Goal: Information Seeking & Learning: Check status

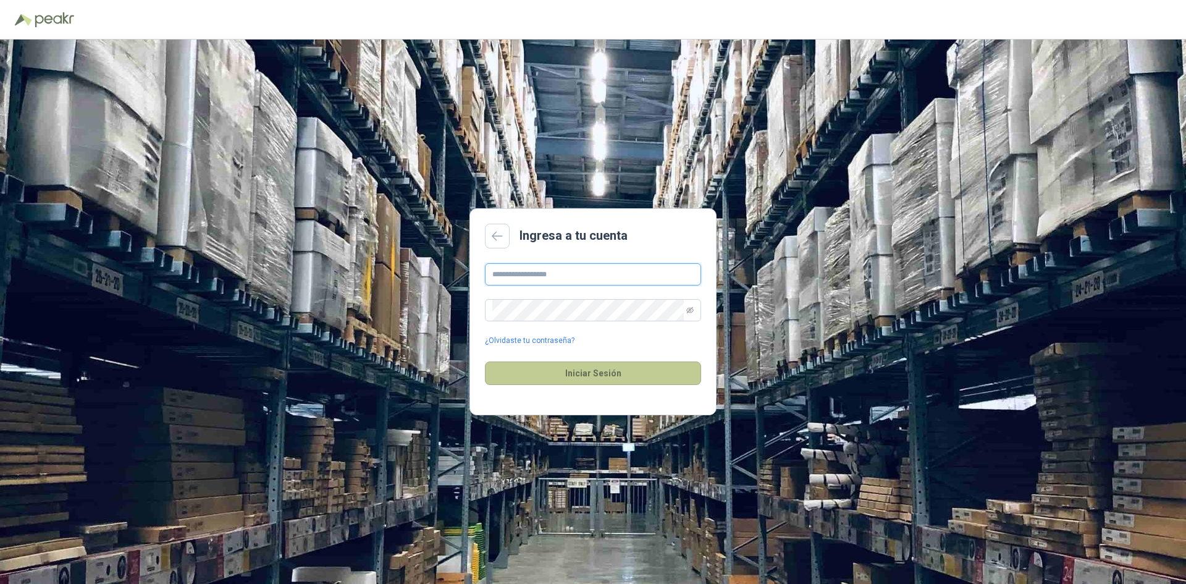
type input "**********"
click at [595, 372] on button "Iniciar Sesión" at bounding box center [593, 372] width 216 height 23
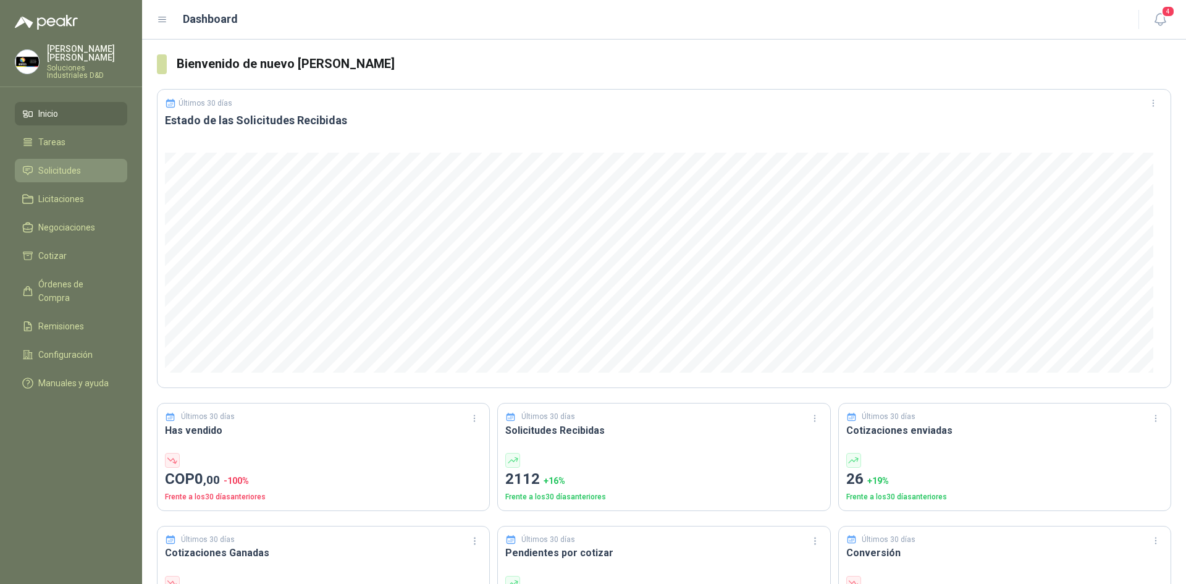
click at [78, 172] on link "Solicitudes" at bounding box center [71, 170] width 112 height 23
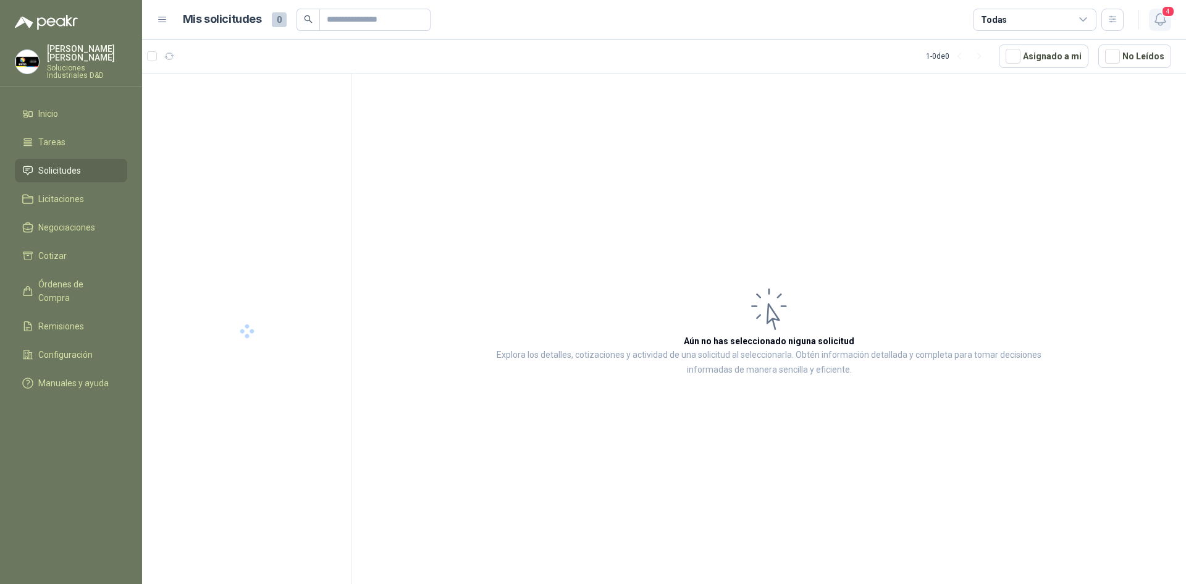
click at [1164, 24] on icon "button" at bounding box center [1160, 19] width 15 height 15
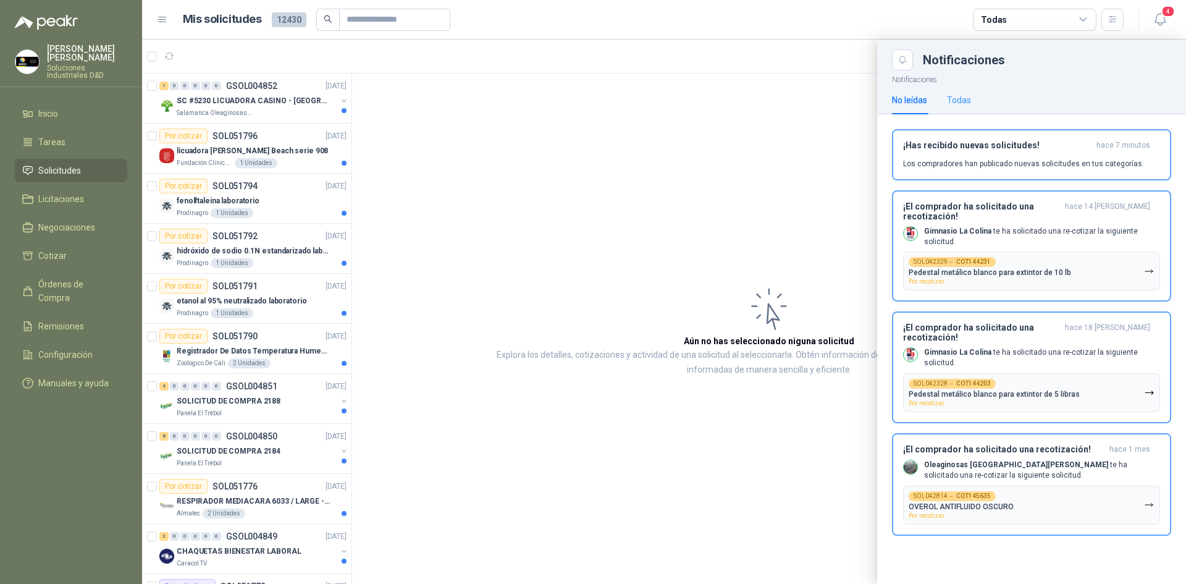
click at [955, 92] on div "Todas" at bounding box center [959, 100] width 24 height 28
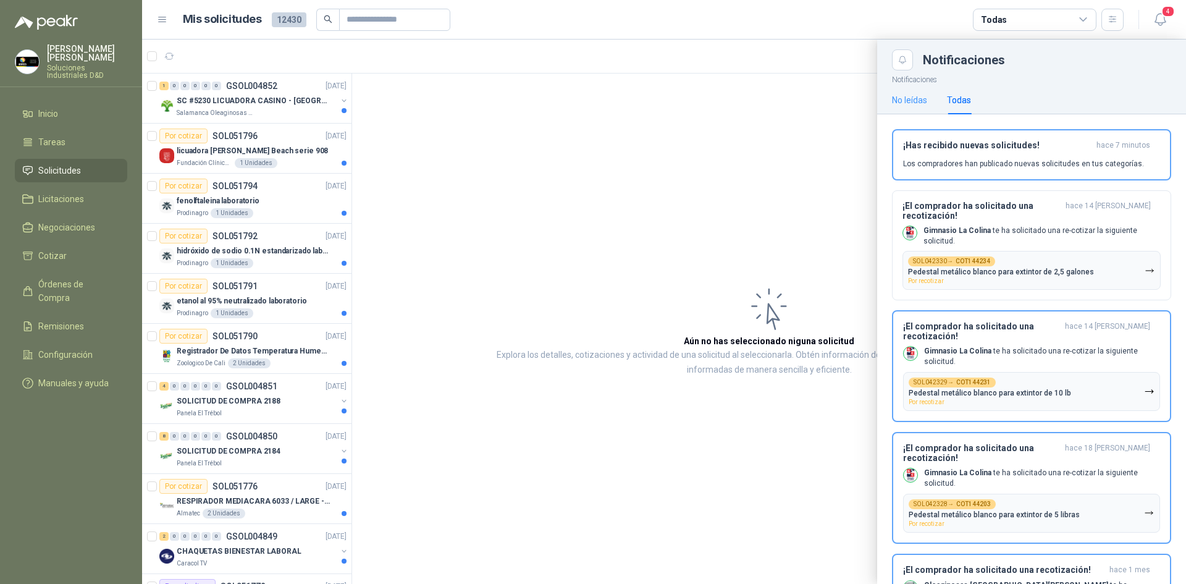
click at [918, 112] on div "No leídas" at bounding box center [909, 100] width 35 height 28
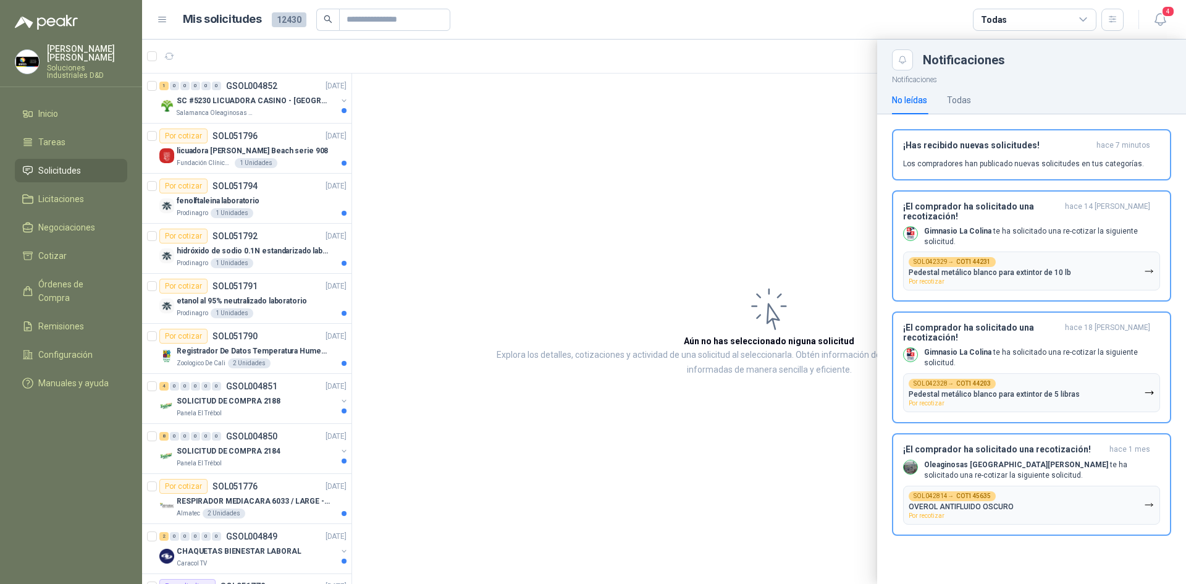
click at [509, 155] on div at bounding box center [664, 312] width 1044 height 544
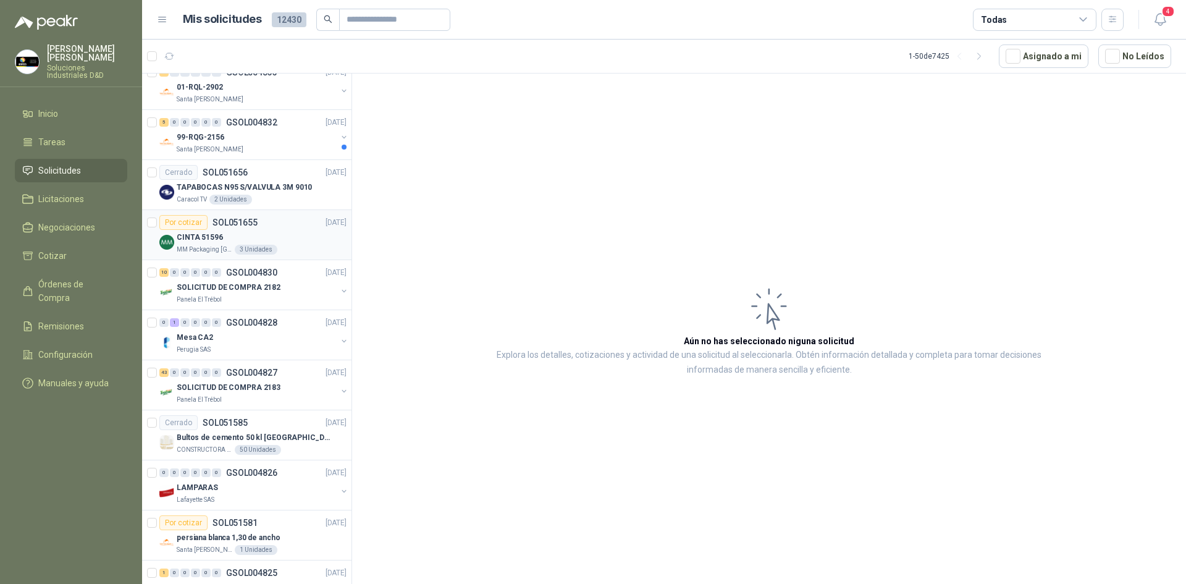
scroll to position [1359, 0]
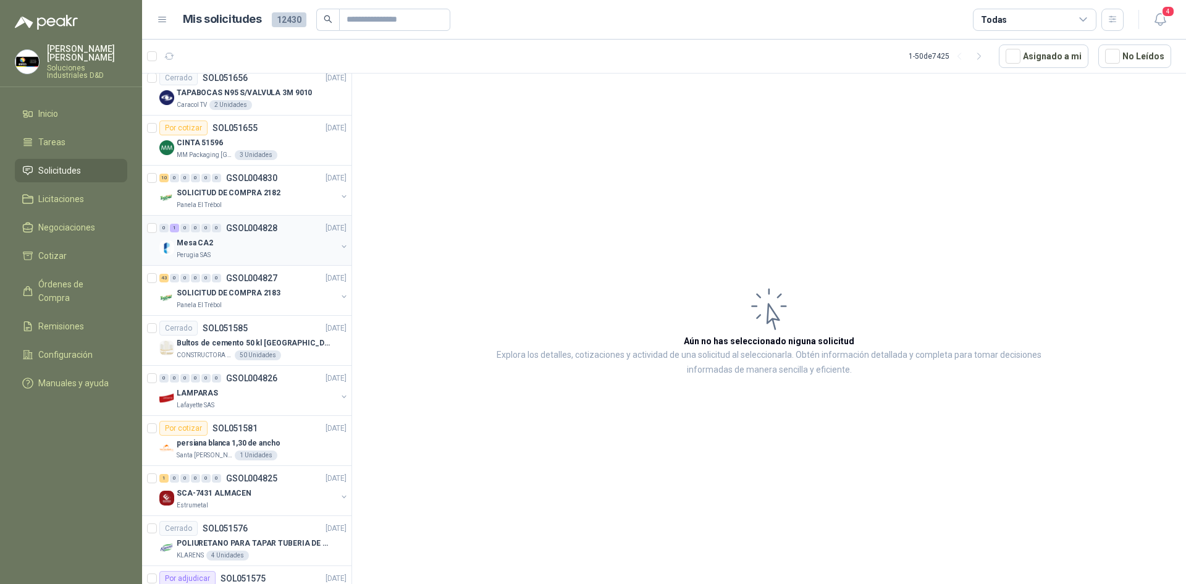
click at [266, 243] on div "Mesa CA2" at bounding box center [257, 242] width 160 height 15
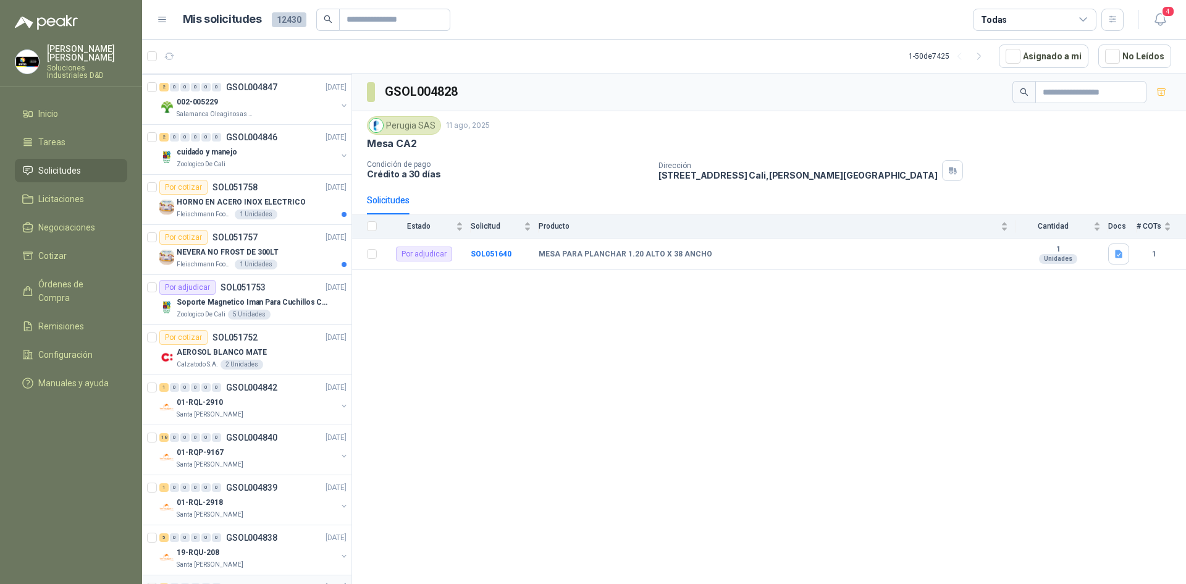
scroll to position [594, 0]
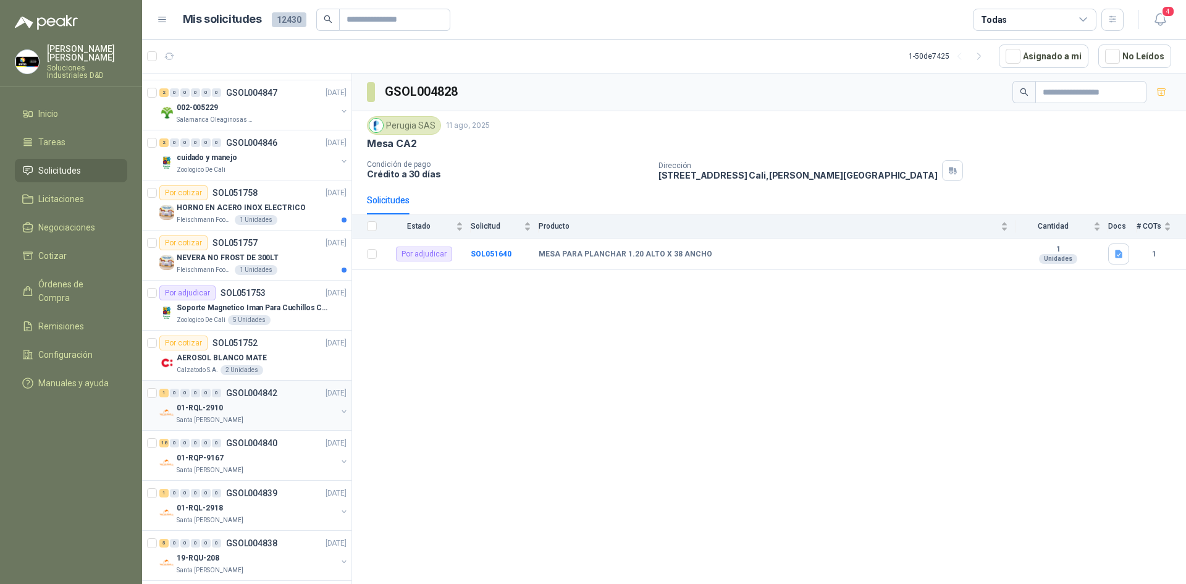
click at [292, 414] on div "01-RQL-2910" at bounding box center [257, 407] width 160 height 15
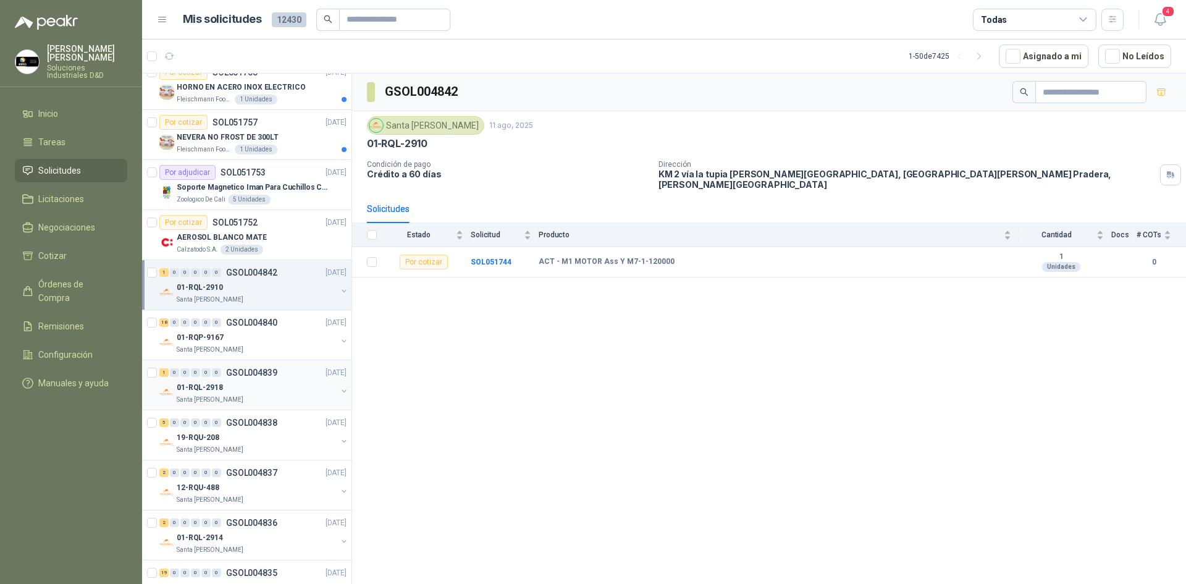
scroll to position [717, 0]
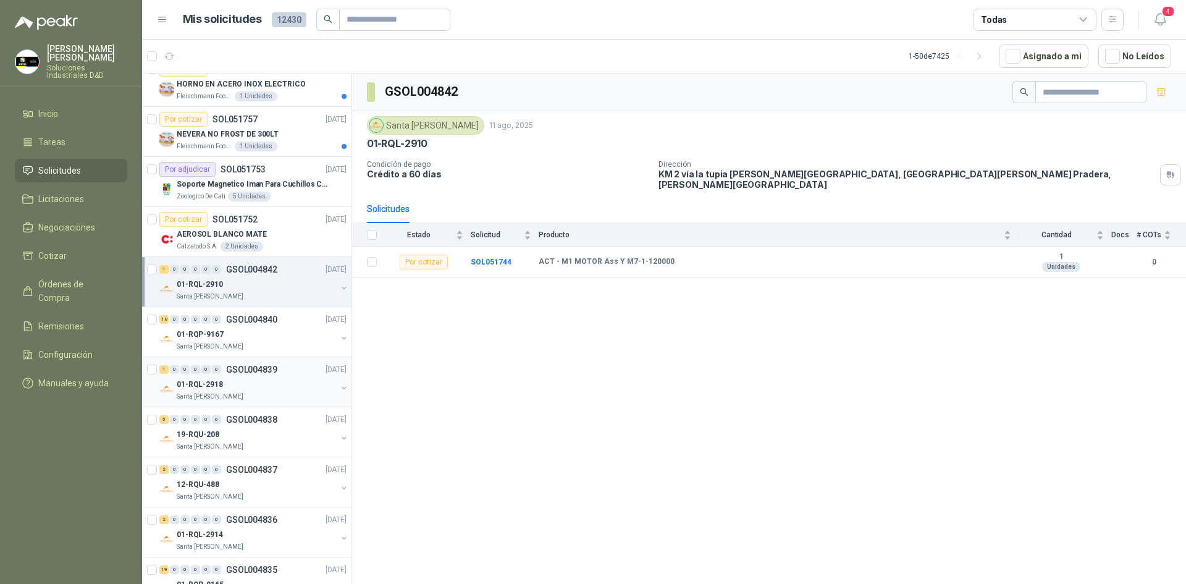
click at [278, 380] on div "01-RQL-2918" at bounding box center [257, 384] width 160 height 15
click at [295, 329] on div "01-RQP-9167" at bounding box center [257, 334] width 160 height 15
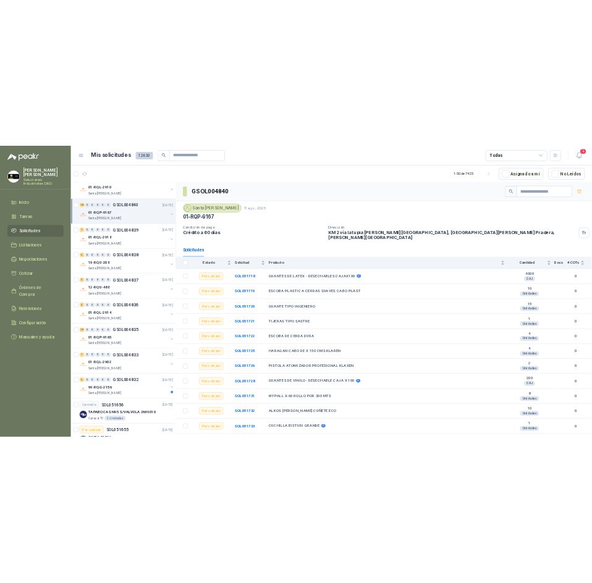
scroll to position [964, 0]
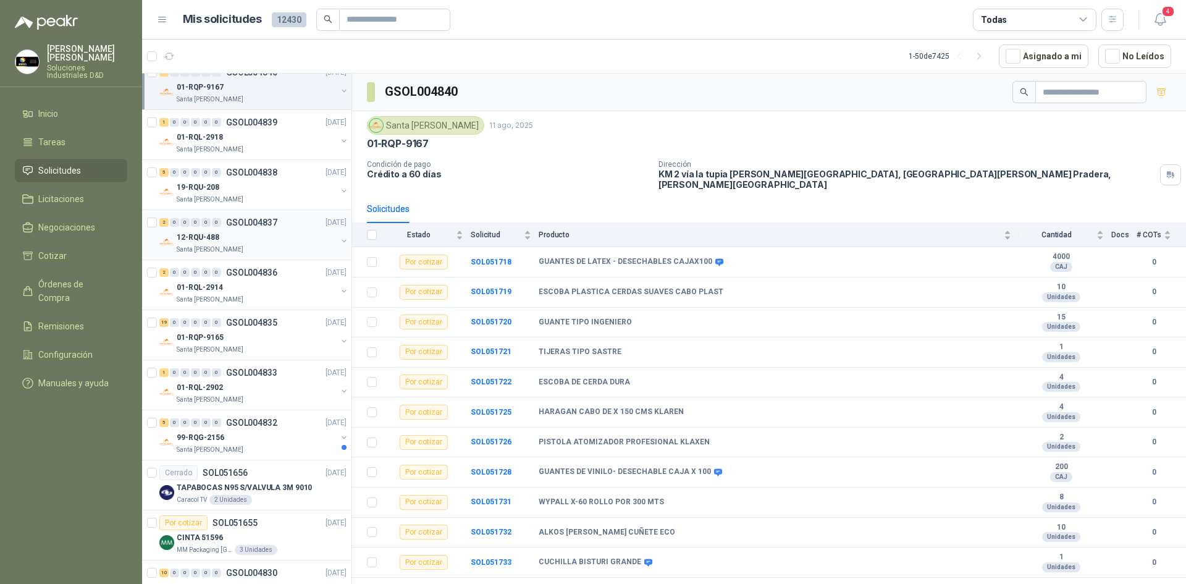
click at [262, 229] on div "2 0 0 0 0 0 GSOL004837 [DATE]" at bounding box center [254, 222] width 190 height 15
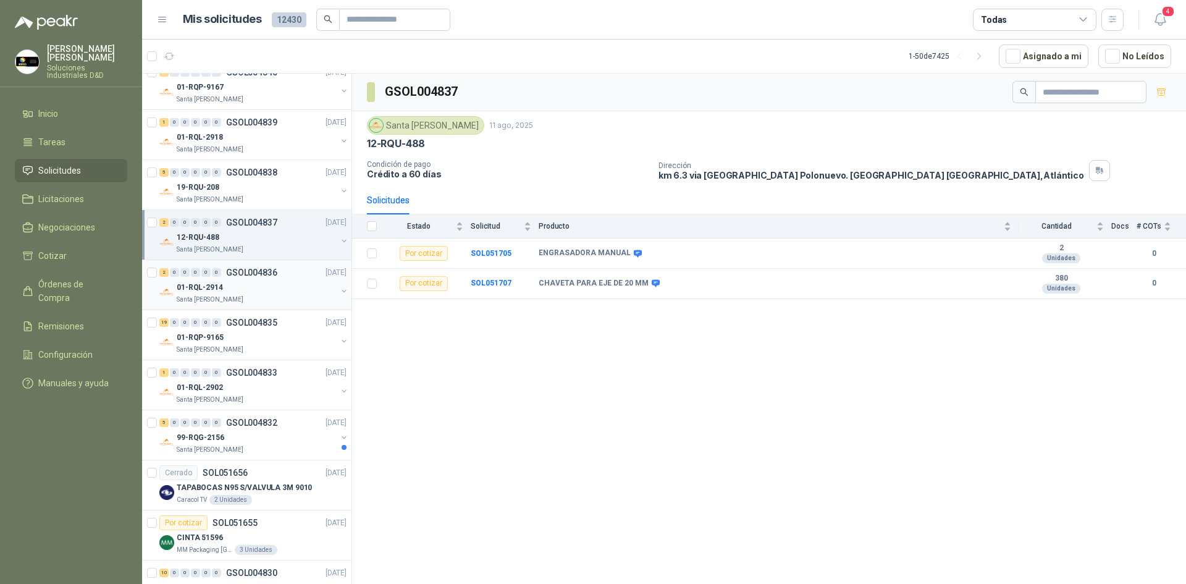
click at [271, 296] on div "Santa [PERSON_NAME]" at bounding box center [257, 300] width 160 height 10
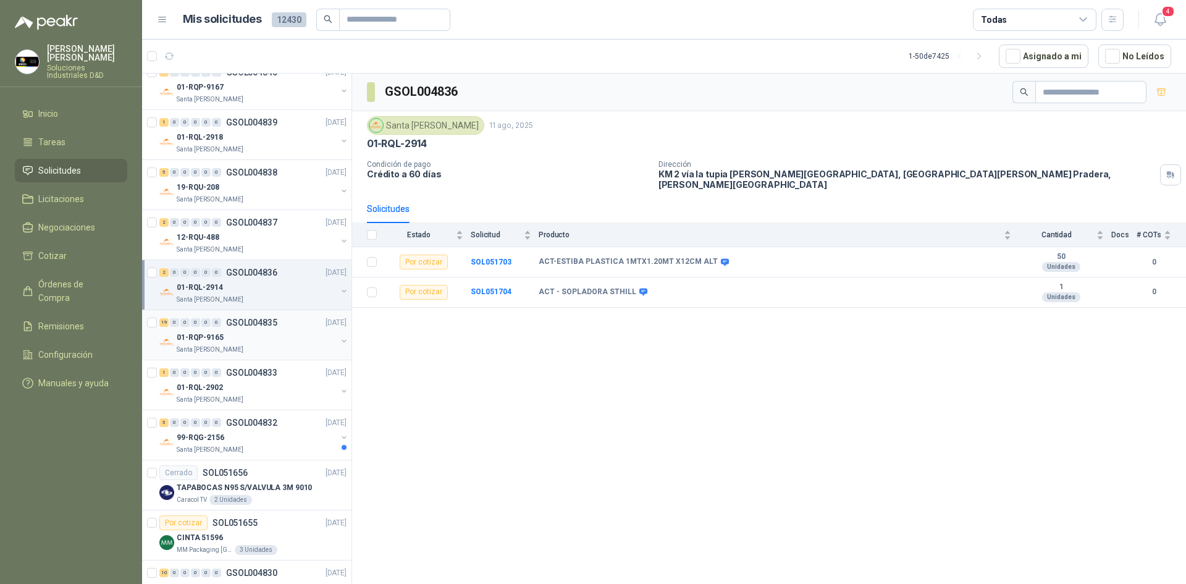
click at [274, 328] on div "19 0 0 0 0 0 GSOL004835 [DATE]" at bounding box center [254, 322] width 190 height 15
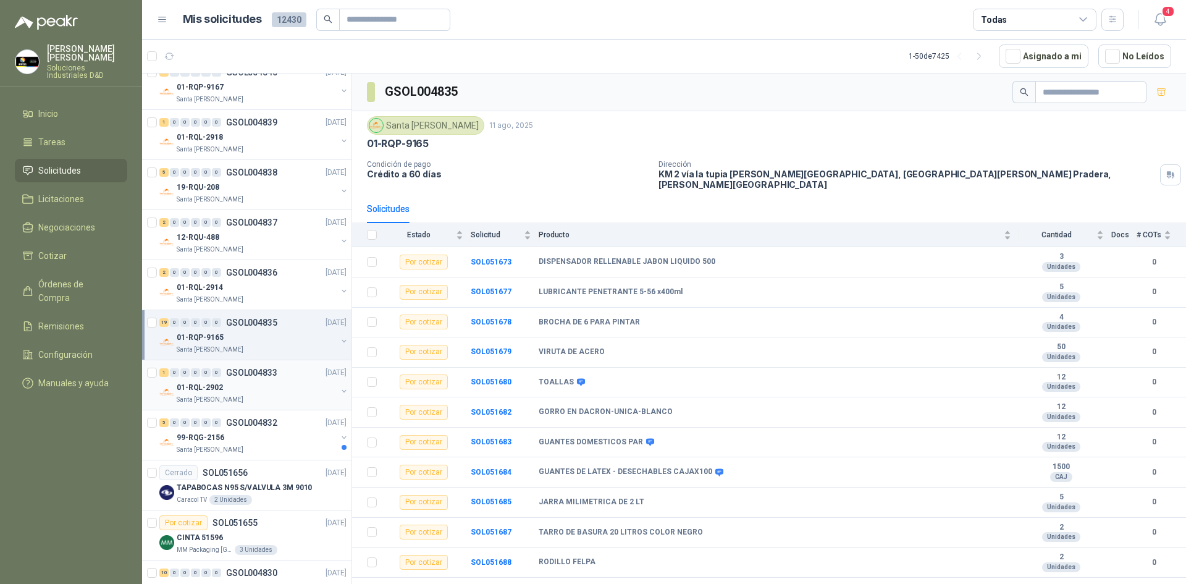
click at [281, 369] on div "1 0 0 0 0 0 GSOL004833 [DATE]" at bounding box center [254, 372] width 190 height 15
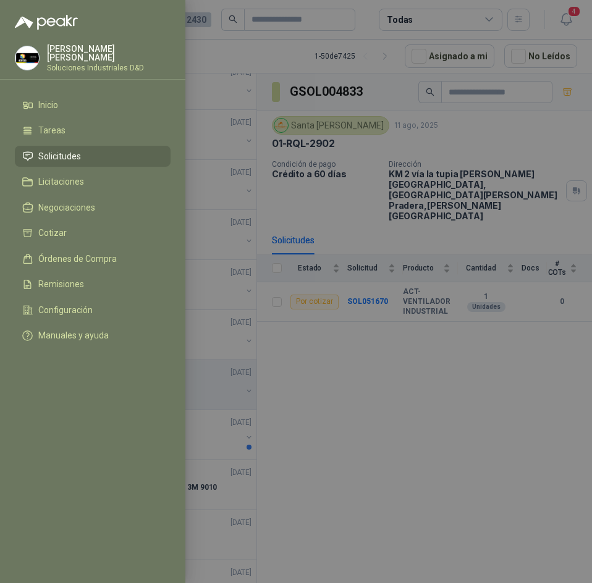
click at [384, 72] on div at bounding box center [296, 291] width 592 height 583
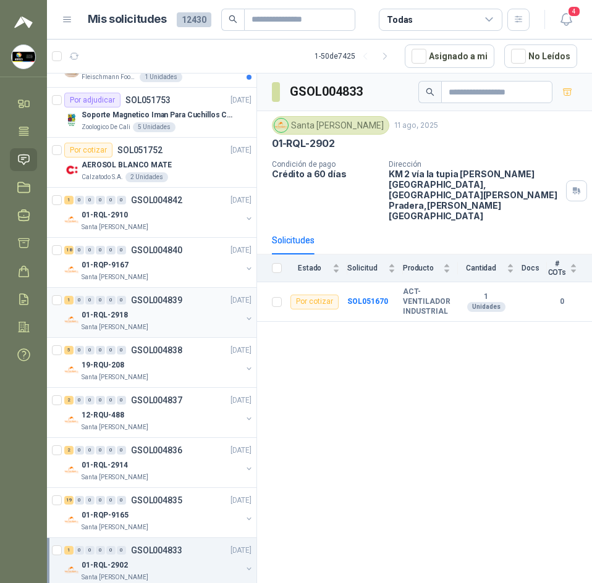
scroll to position [779, 0]
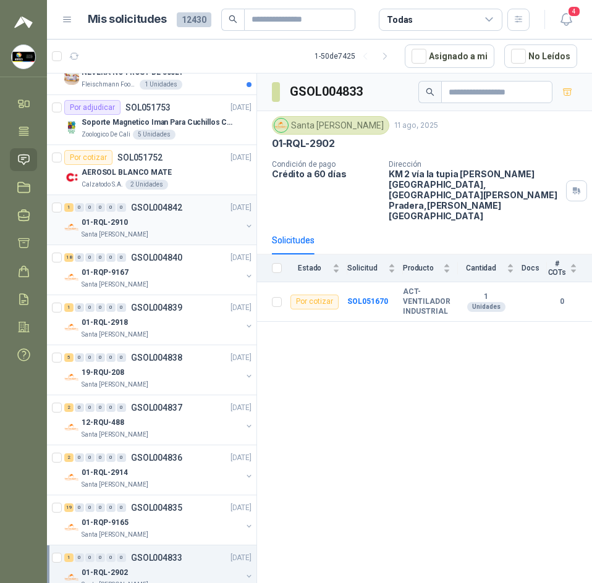
click at [151, 226] on div "01-RQL-2910" at bounding box center [162, 222] width 160 height 15
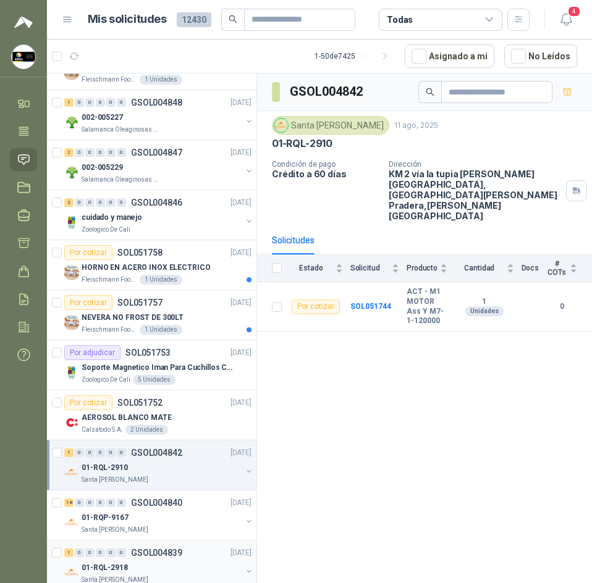
scroll to position [285, 0]
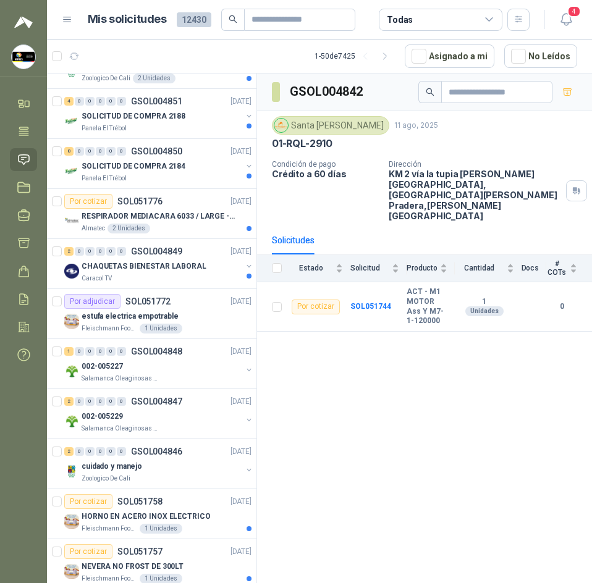
click at [283, 150] on p "01-RQL-2910" at bounding box center [302, 143] width 61 height 13
click at [268, 15] on input "text" at bounding box center [294, 19] width 86 height 21
type input "**********"
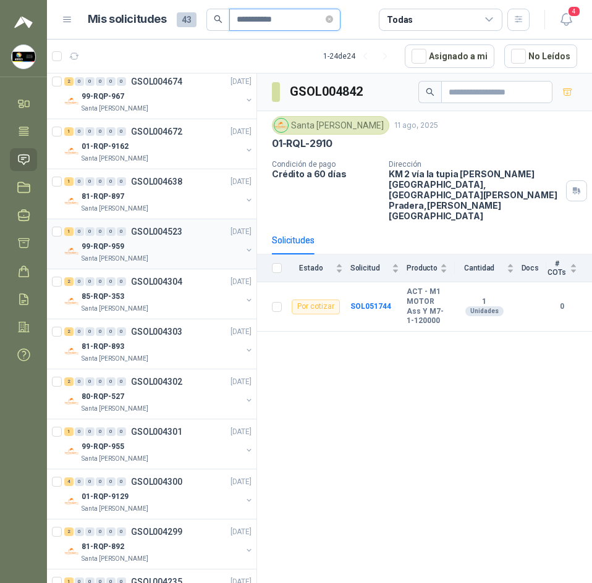
scroll to position [0, 0]
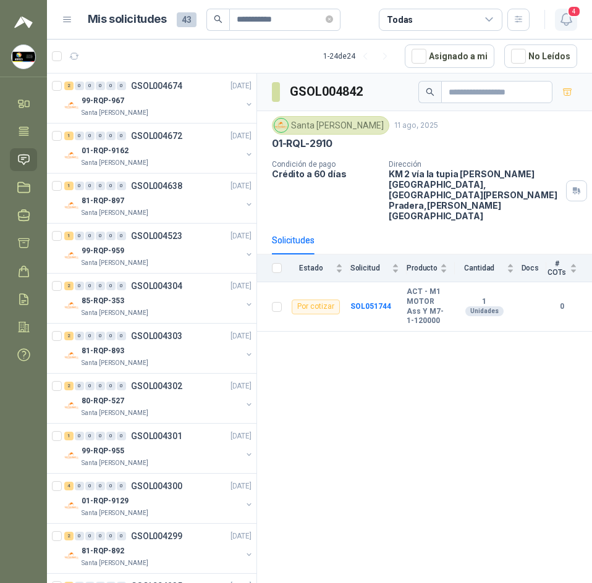
click at [571, 19] on icon "button" at bounding box center [565, 19] width 15 height 15
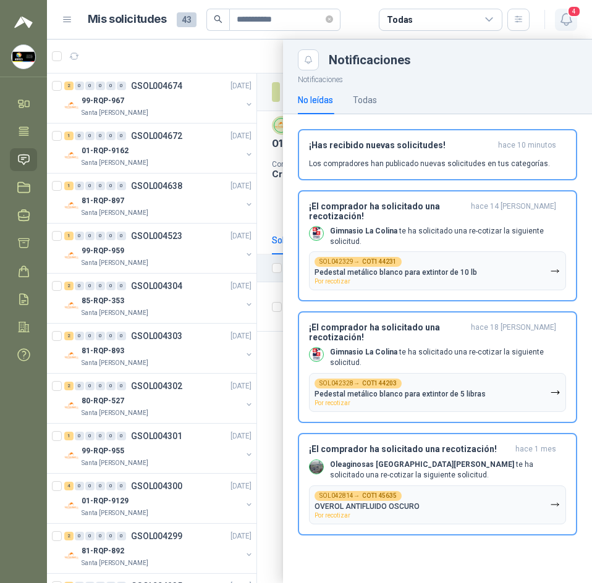
click at [571, 19] on icon "button" at bounding box center [565, 19] width 15 height 15
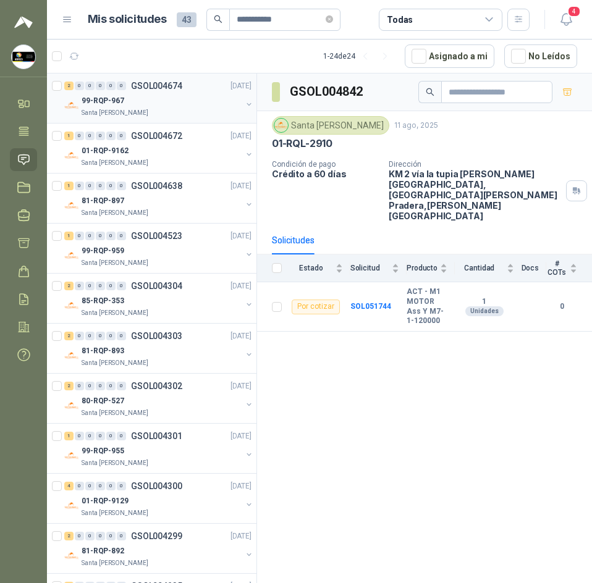
click at [139, 84] on p "GSOL004674" at bounding box center [156, 86] width 51 height 9
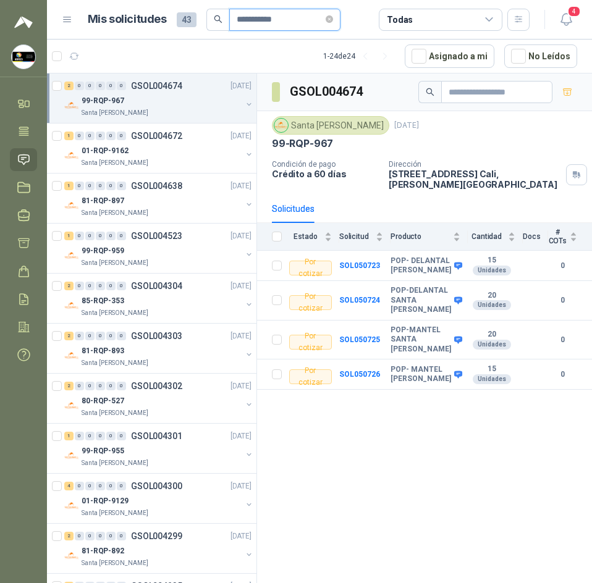
click at [287, 21] on input "**********" at bounding box center [280, 19] width 86 height 21
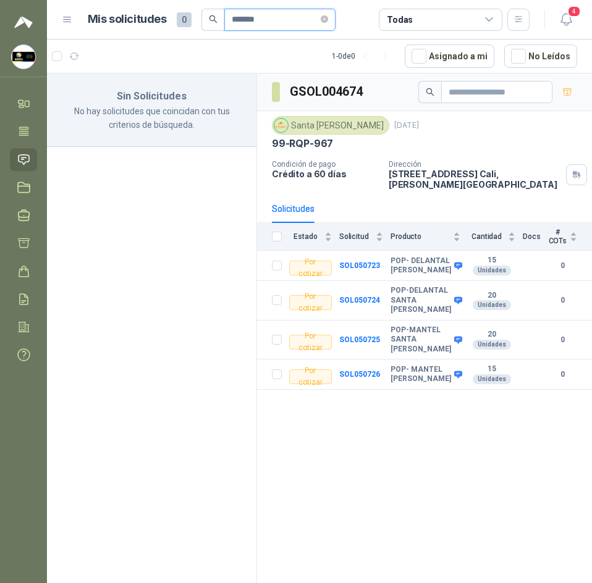
click at [285, 22] on input "*******" at bounding box center [275, 19] width 86 height 21
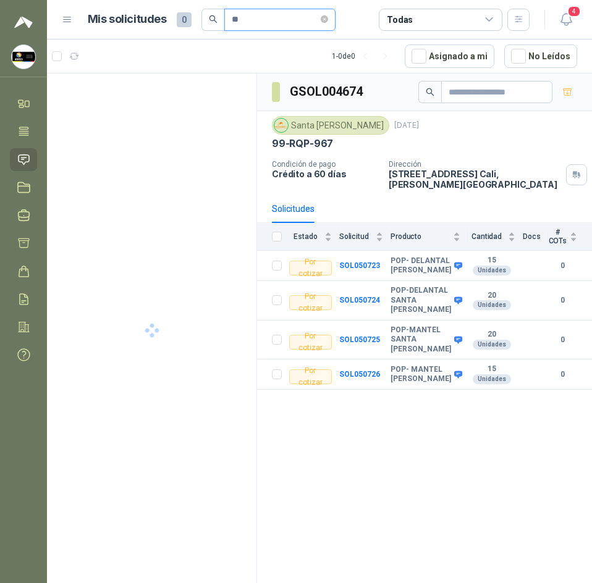
type input "*"
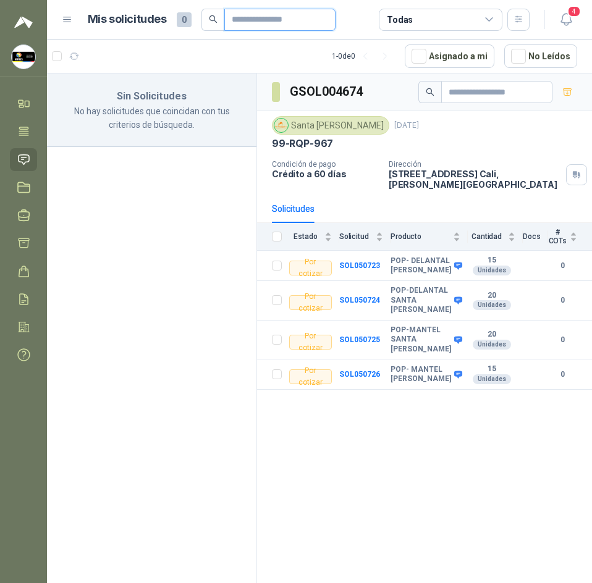
click at [233, 17] on input "text" at bounding box center [275, 19] width 86 height 21
type input "**********"
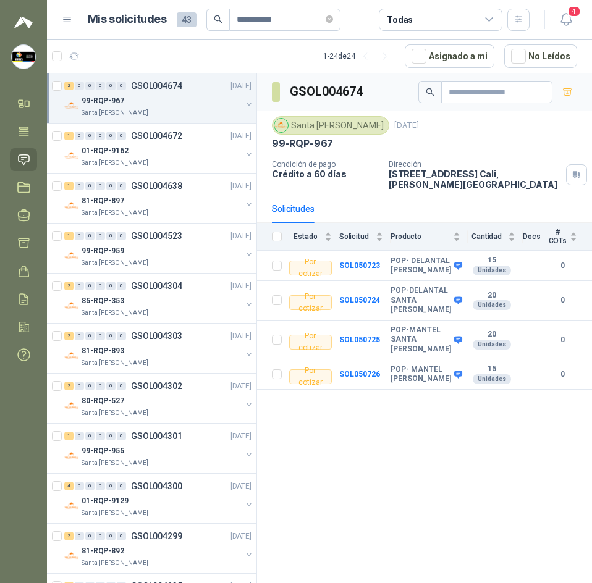
click at [171, 97] on div "99-RQP-967" at bounding box center [162, 100] width 160 height 15
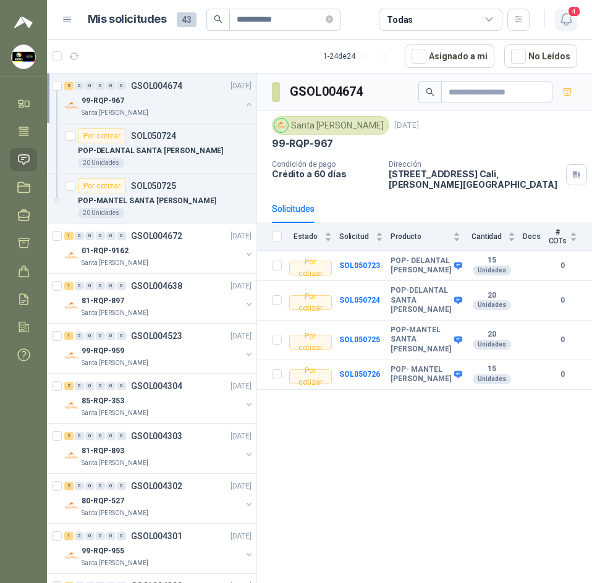
click at [567, 12] on span "4" at bounding box center [574, 12] width 14 height 12
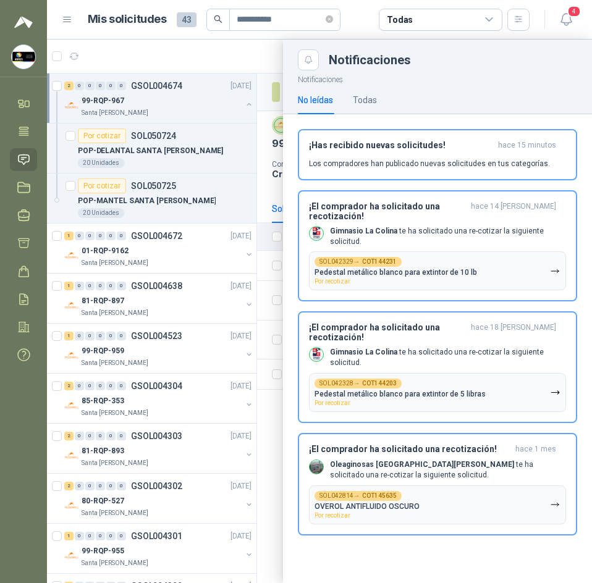
click at [215, 57] on div at bounding box center [319, 312] width 545 height 544
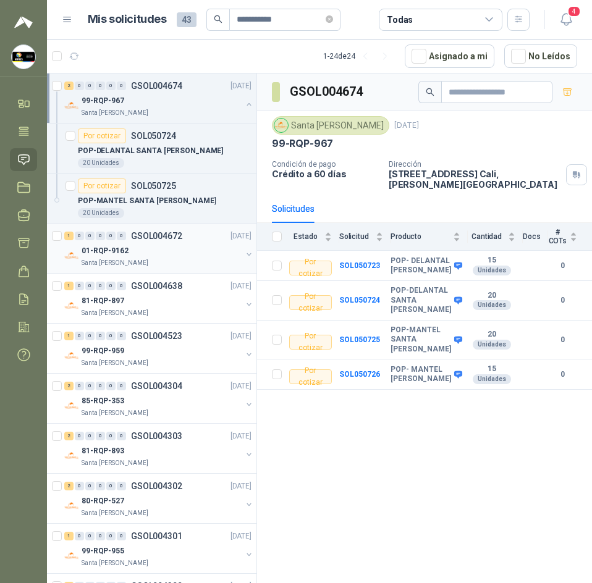
click at [153, 233] on p "GSOL004672" at bounding box center [156, 236] width 51 height 9
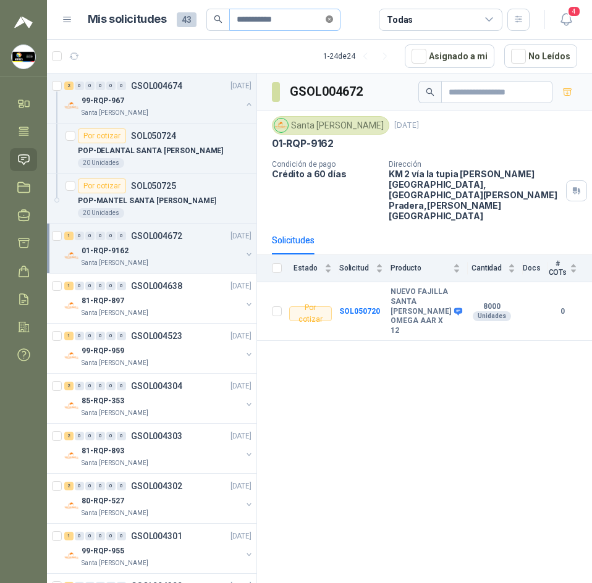
click at [333, 17] on icon "close-circle" at bounding box center [328, 18] width 7 height 7
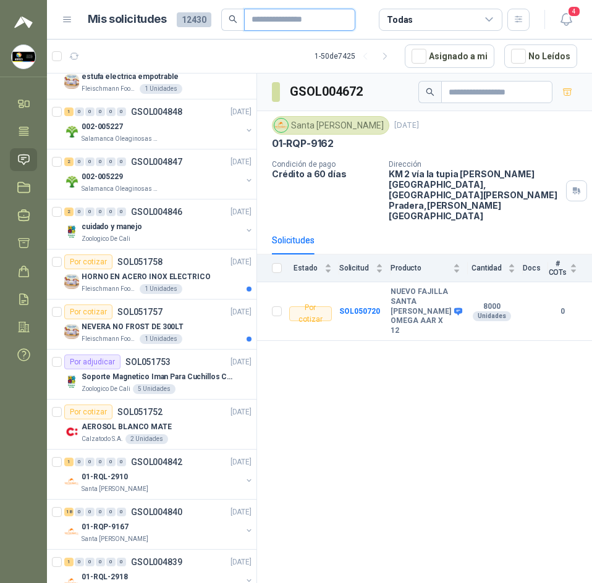
scroll to position [741, 0]
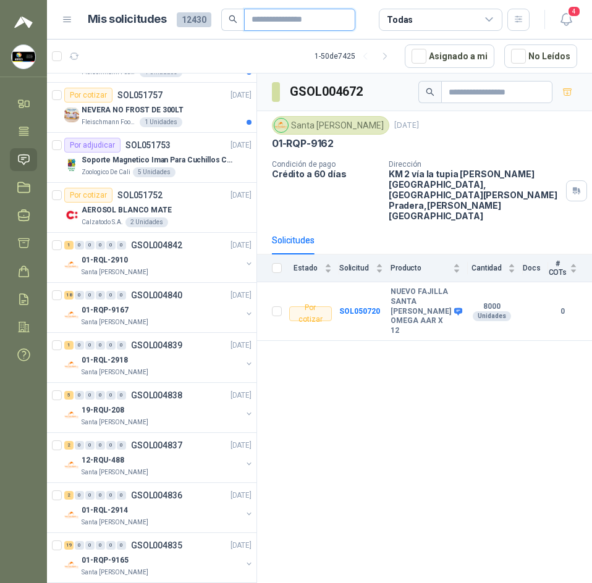
click at [289, 17] on input "text" at bounding box center [294, 19] width 86 height 21
paste input "**********"
type input "**********"
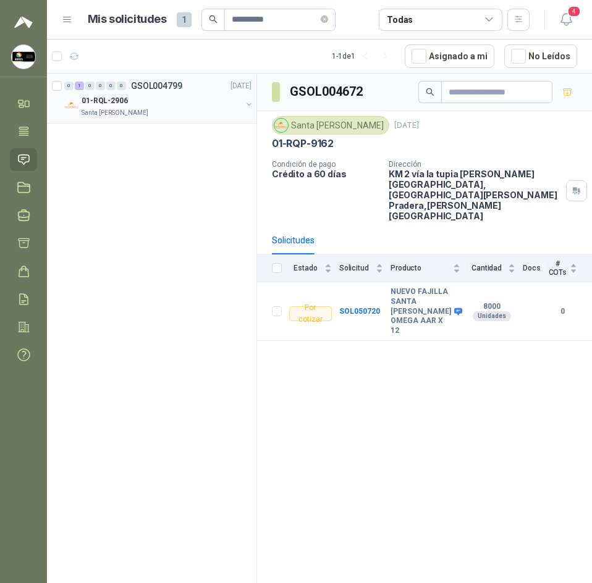
click at [169, 114] on div "Santa [PERSON_NAME]" at bounding box center [162, 113] width 160 height 10
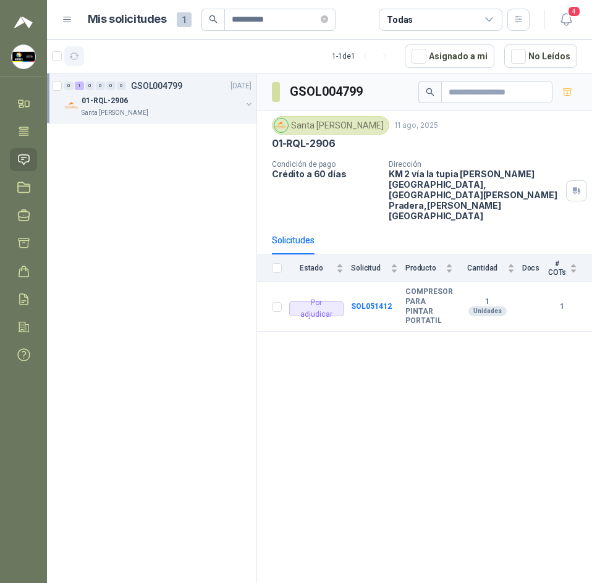
click at [71, 47] on button "button" at bounding box center [74, 56] width 20 height 20
click at [327, 19] on icon "close-circle" at bounding box center [324, 18] width 7 height 7
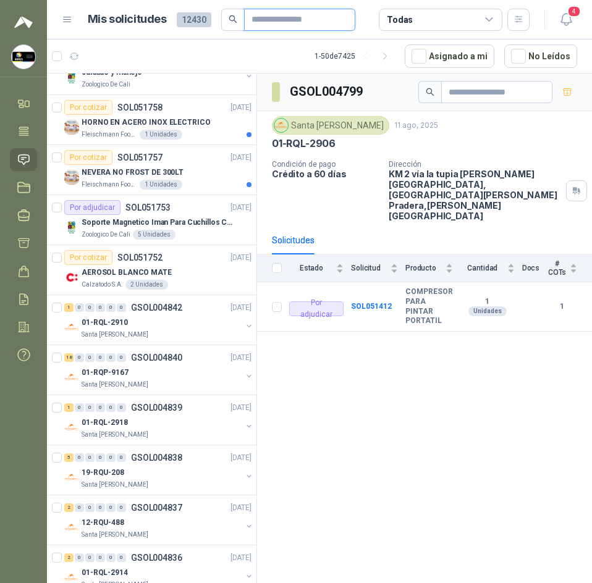
scroll to position [679, 0]
click at [110, 328] on div "01-RQL-2910" at bounding box center [162, 321] width 160 height 15
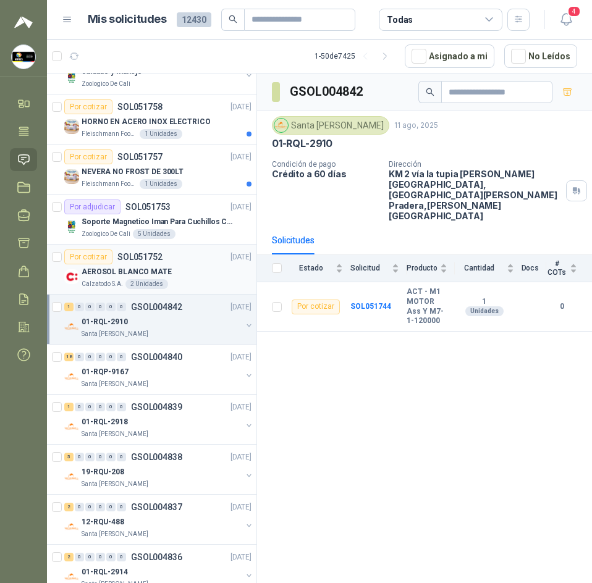
click at [125, 259] on p "SOL051752" at bounding box center [139, 257] width 45 height 9
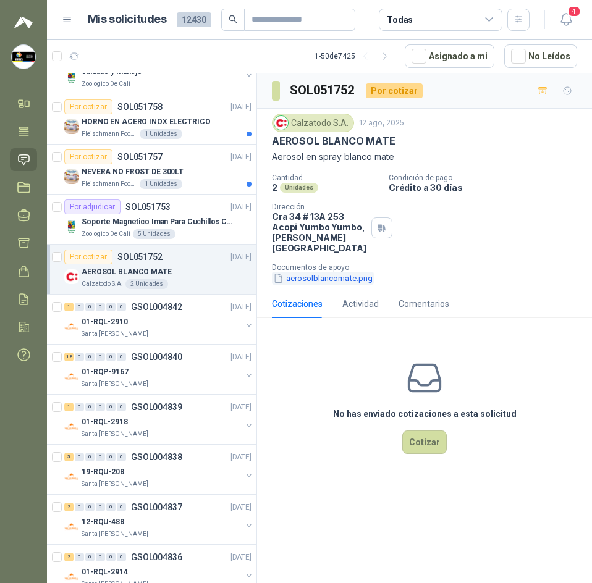
click at [351, 278] on button "aerosolblancomate.png" at bounding box center [323, 278] width 102 height 13
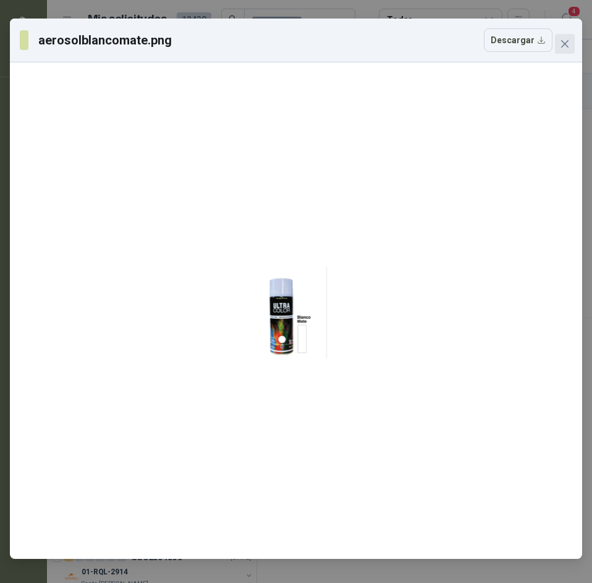
click at [558, 40] on span "Close" at bounding box center [565, 44] width 20 height 10
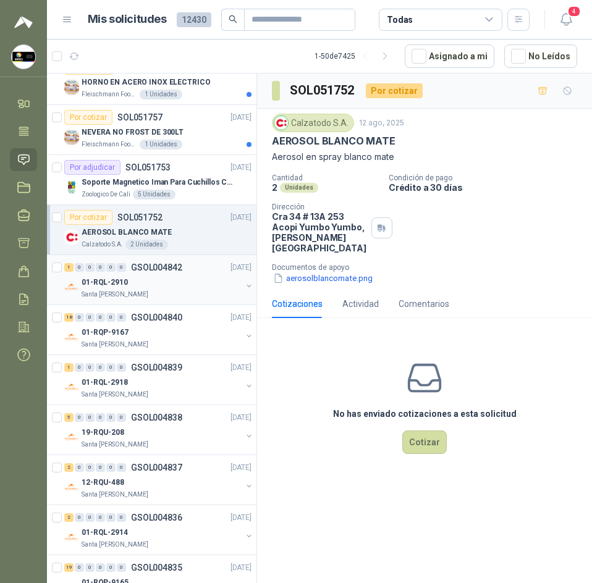
scroll to position [741, 0]
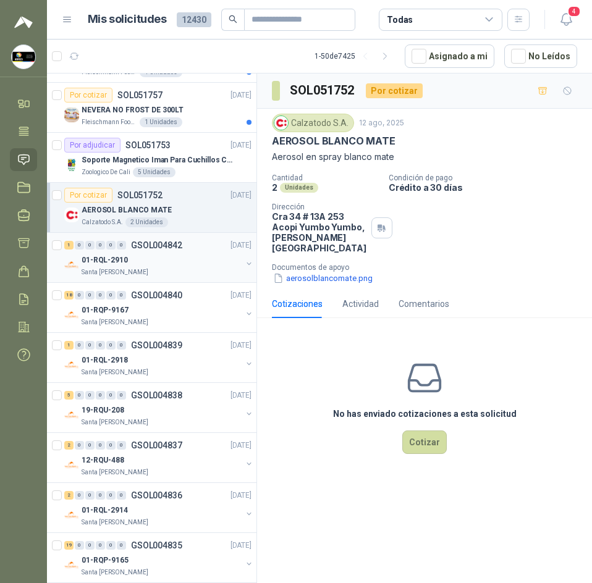
click at [124, 256] on p "01-RQL-2910" at bounding box center [105, 260] width 46 height 12
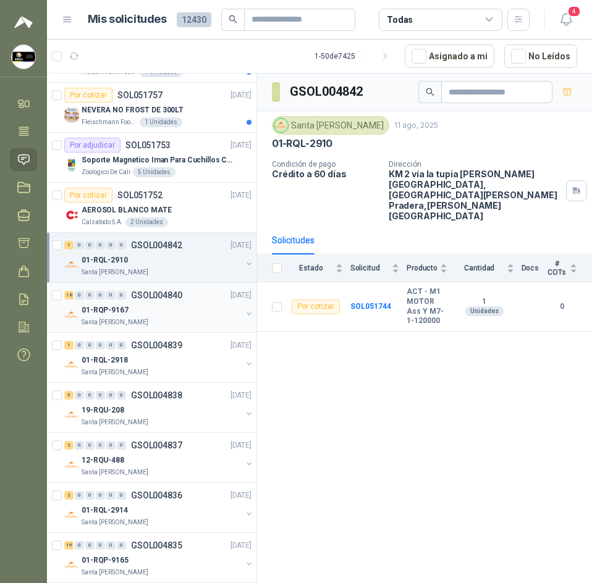
click at [116, 308] on p "01-RQP-9167" at bounding box center [105, 310] width 47 height 12
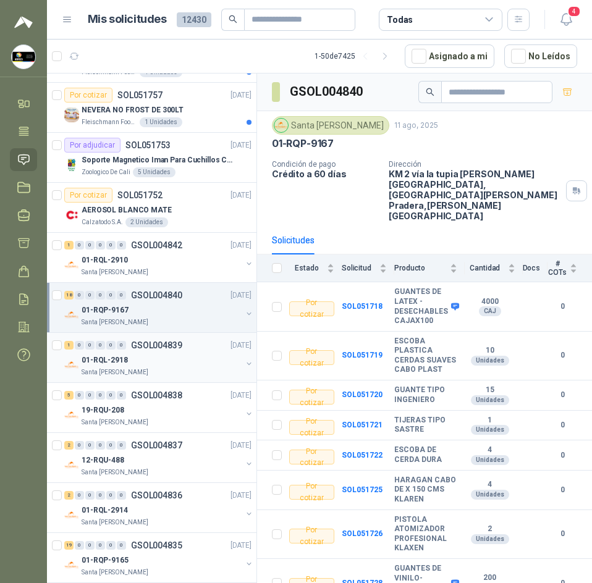
click at [125, 359] on p "01-RQL-2918" at bounding box center [105, 361] width 46 height 12
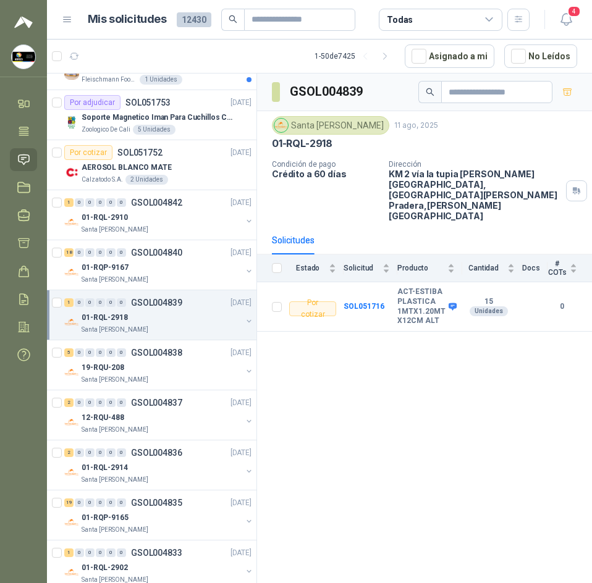
scroll to position [803, 0]
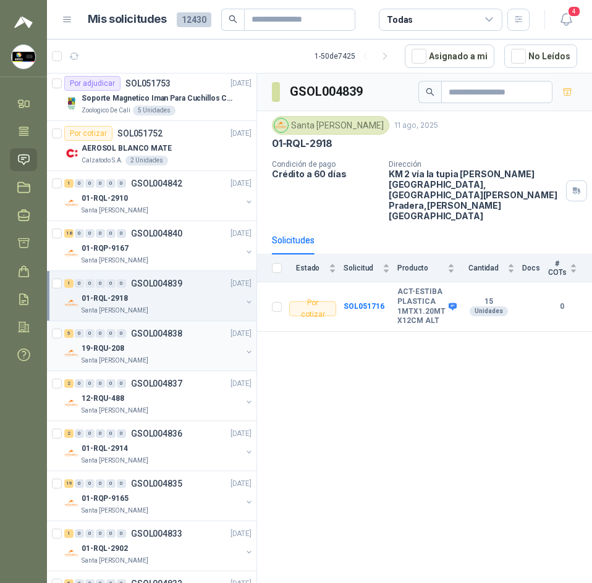
click at [124, 357] on p "Santa [PERSON_NAME]" at bounding box center [115, 361] width 67 height 10
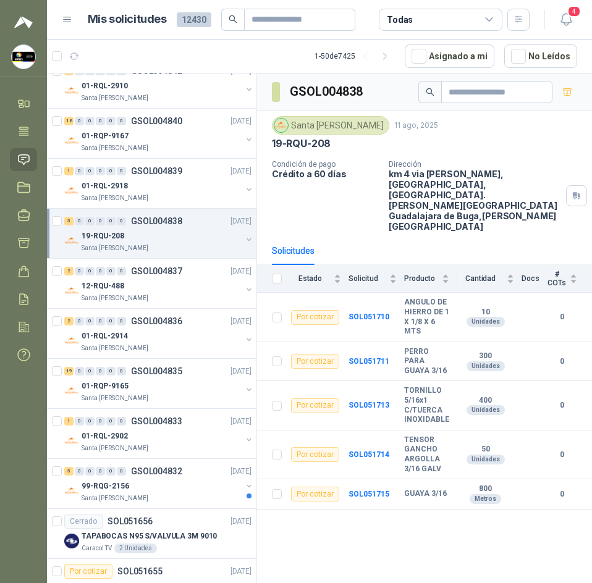
scroll to position [926, 0]
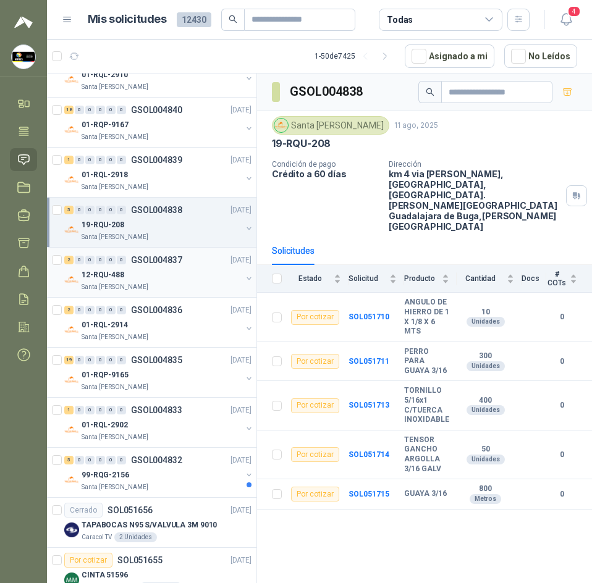
click at [114, 283] on p "Santa [PERSON_NAME]" at bounding box center [115, 287] width 67 height 10
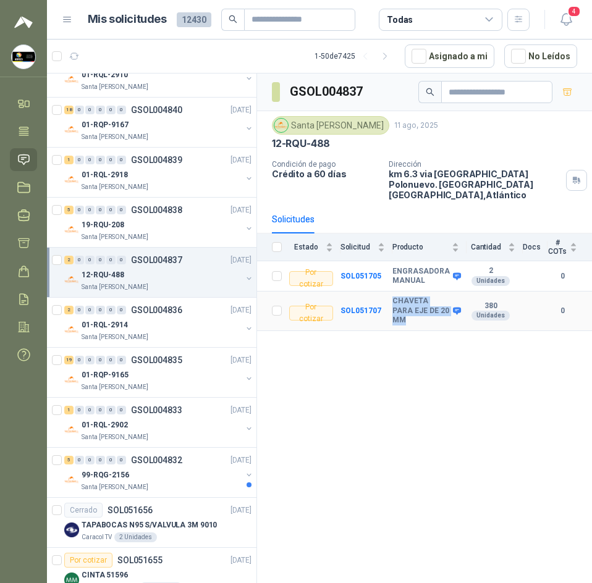
drag, startPoint x: 388, startPoint y: 290, endPoint x: 423, endPoint y: 311, distance: 41.0
click at [427, 313] on tr "Por cotizar SOL051707 CHAVETA PARA EJE DE 20 MM 380 Unidades 0" at bounding box center [424, 312] width 335 height 40
click at [408, 417] on div "GSOL004837 [GEOGRAPHIC_DATA][PERSON_NAME] 11 ago, 2025 12-RQU-488 Condición de …" at bounding box center [424, 330] width 335 height 514
click at [269, 19] on input "text" at bounding box center [294, 19] width 86 height 21
paste input "**********"
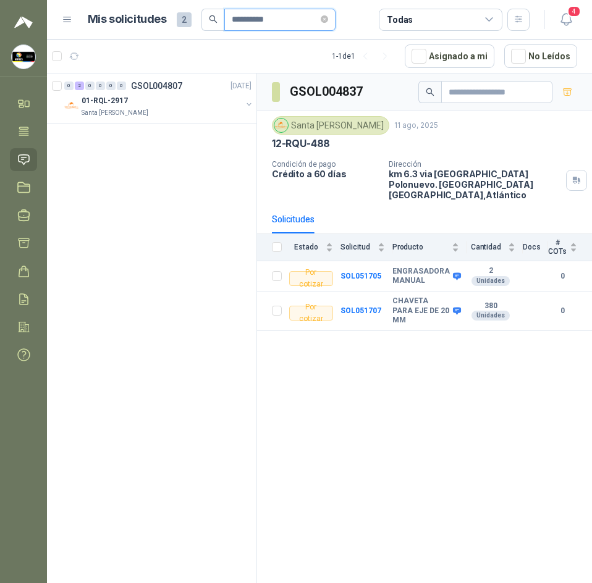
type input "**********"
click at [118, 115] on p "Santa [PERSON_NAME]" at bounding box center [115, 113] width 67 height 10
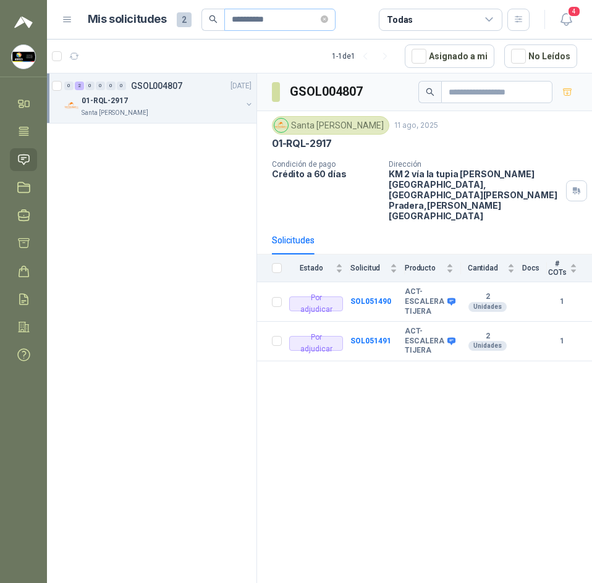
click at [335, 15] on span "**********" at bounding box center [279, 20] width 111 height 22
click at [328, 19] on icon "close-circle" at bounding box center [324, 18] width 7 height 7
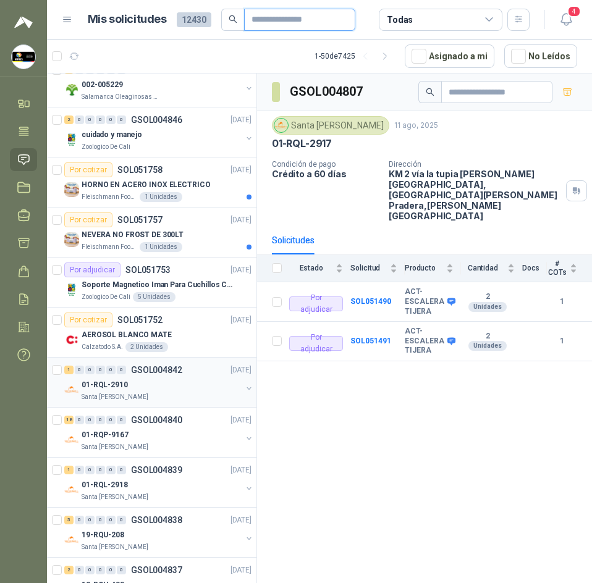
scroll to position [618, 0]
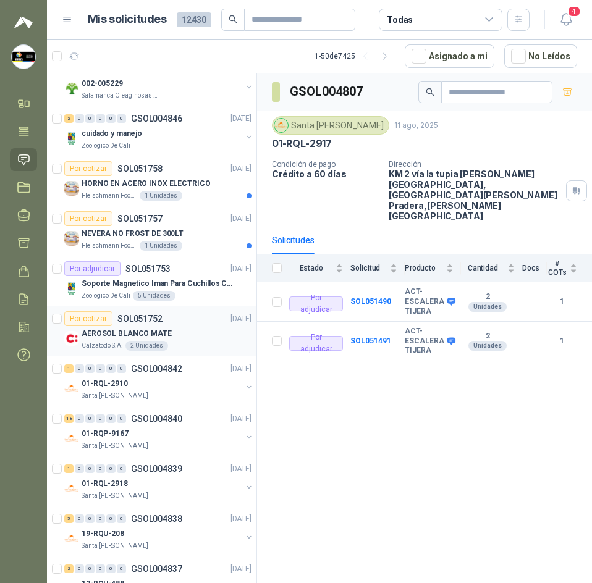
click at [177, 338] on div "AEROSOL BLANCO MATE" at bounding box center [167, 333] width 170 height 15
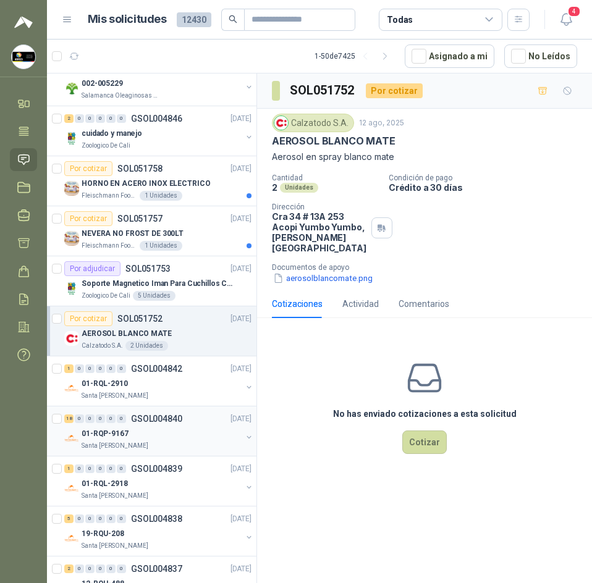
click at [177, 429] on div "01-RQP-9167" at bounding box center [162, 433] width 160 height 15
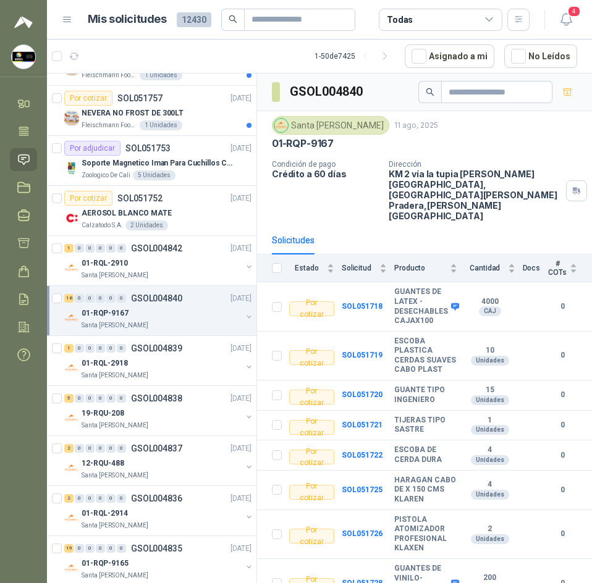
scroll to position [741, 0]
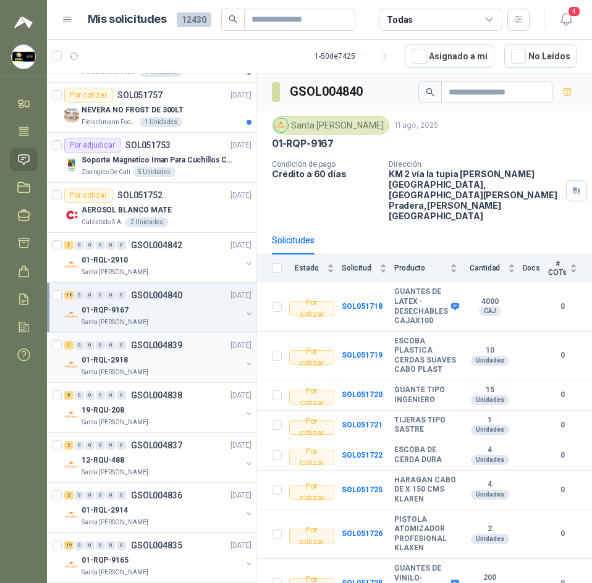
click at [169, 360] on div "01-RQL-2918" at bounding box center [162, 360] width 160 height 15
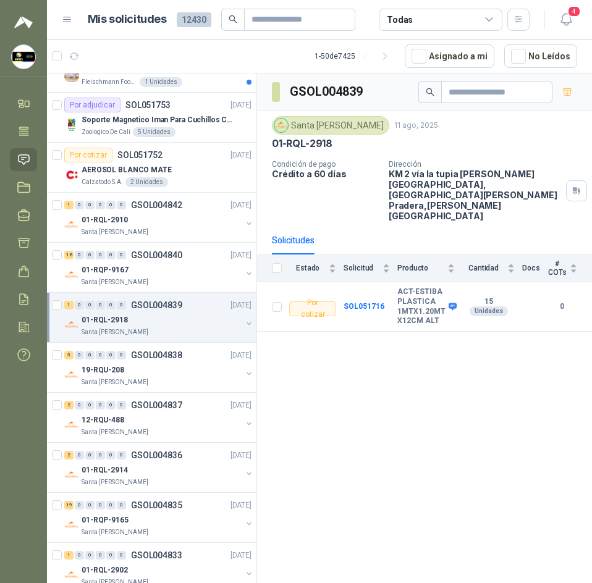
scroll to position [803, 0]
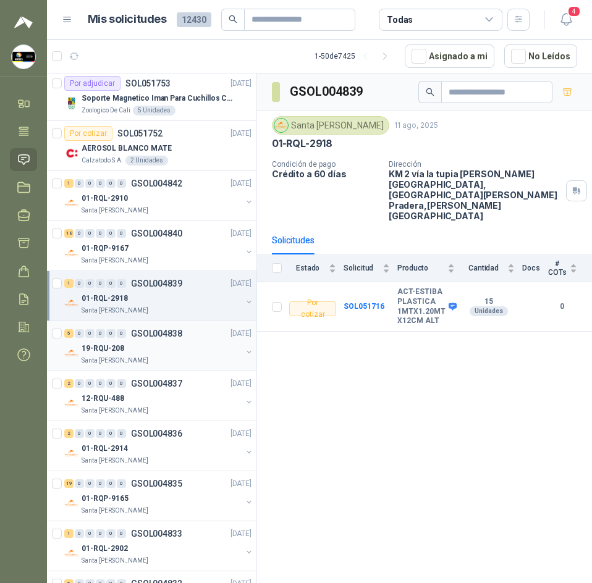
click at [169, 360] on div "Santa [PERSON_NAME]" at bounding box center [162, 361] width 160 height 10
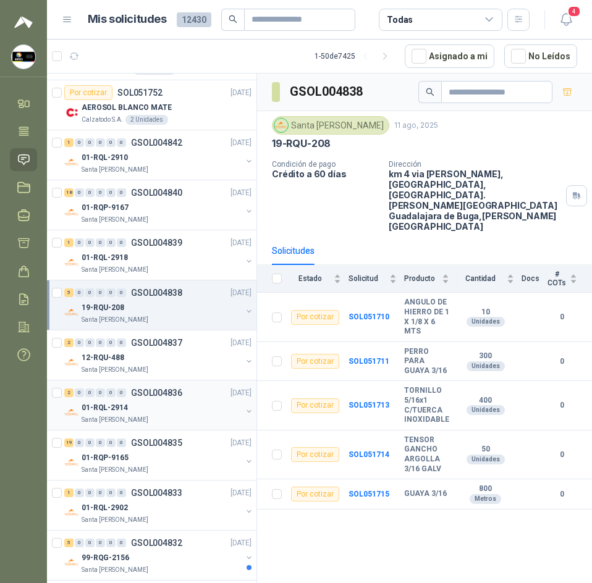
scroll to position [865, 0]
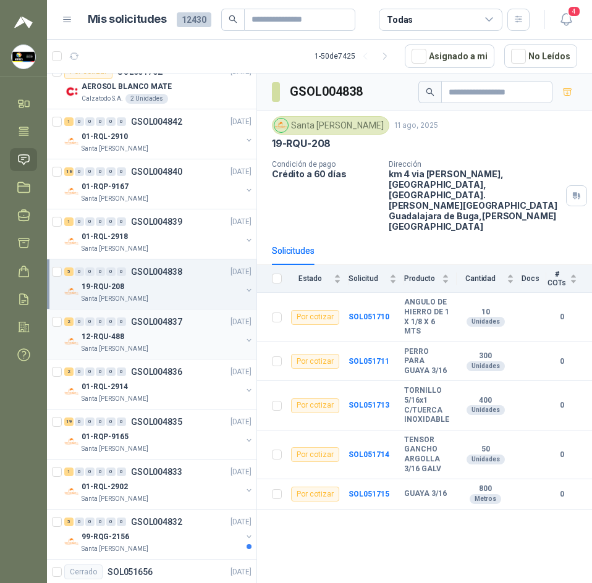
click at [167, 341] on div "12-RQU-488" at bounding box center [162, 336] width 160 height 15
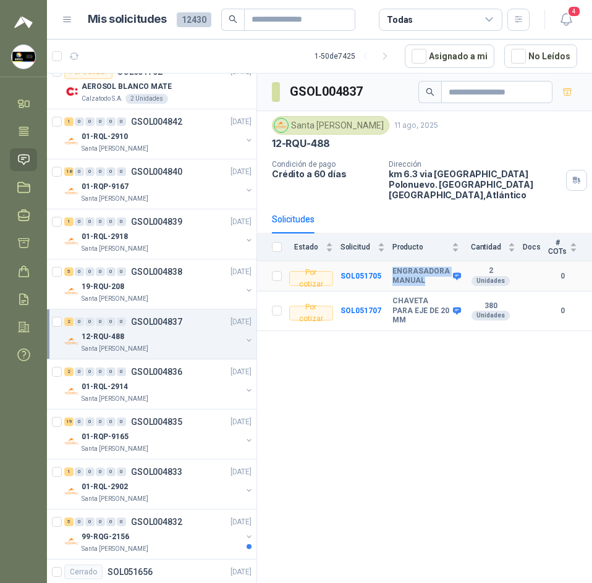
drag, startPoint x: 391, startPoint y: 254, endPoint x: 428, endPoint y: 275, distance: 42.6
click at [428, 275] on tr "Por cotizar SOL051705 ENGRASADORA MANUAL 2 Unidades 0" at bounding box center [424, 276] width 335 height 30
copy tr "ENGRASADORA MANUAL"
click at [319, 93] on h3 "GSOL004837" at bounding box center [327, 91] width 75 height 19
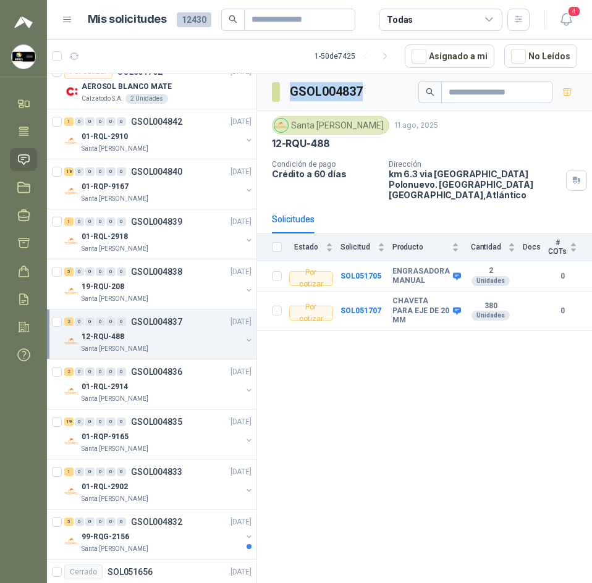
click at [319, 93] on h3 "GSOL004837" at bounding box center [327, 91] width 75 height 19
copy div "GSOL004837"
